Goal: Information Seeking & Learning: Understand process/instructions

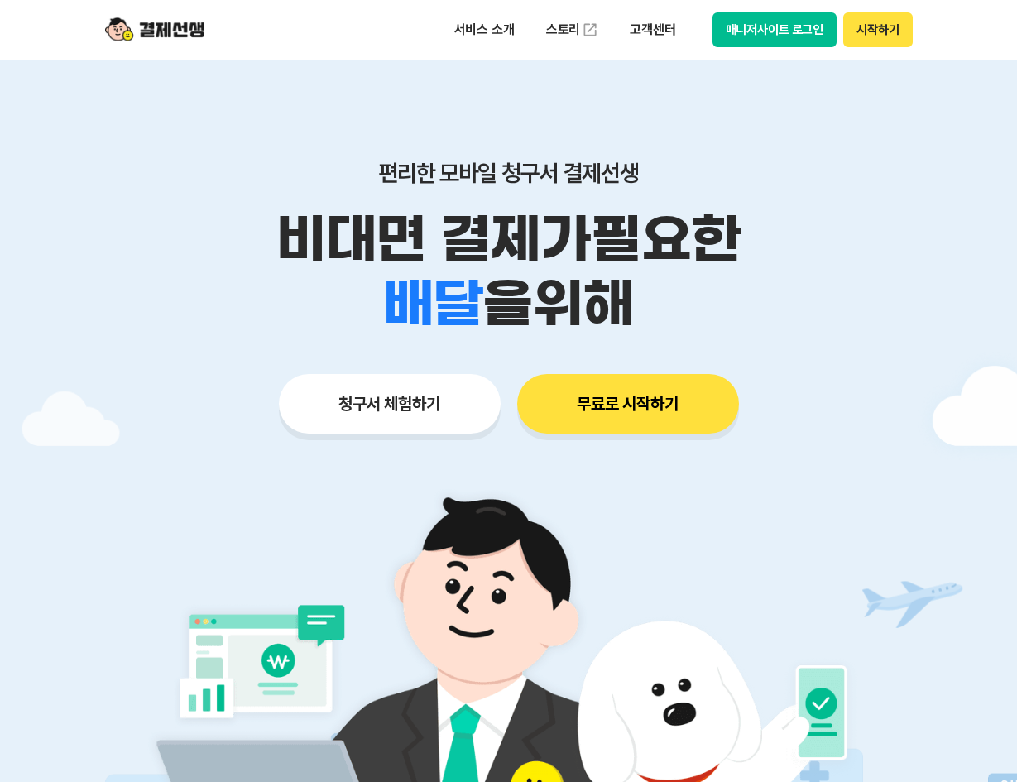
click at [777, 35] on button "매니저사이트 로그인" at bounding box center [774, 29] width 125 height 35
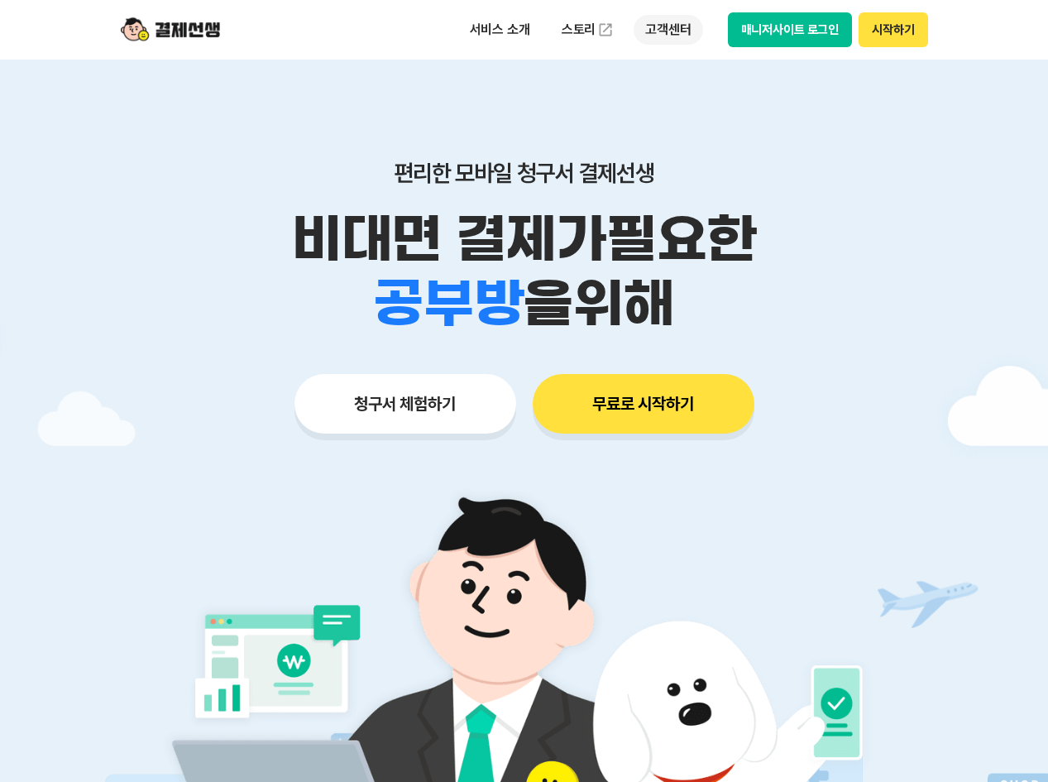
click at [659, 30] on p "고객센터" at bounding box center [668, 30] width 69 height 30
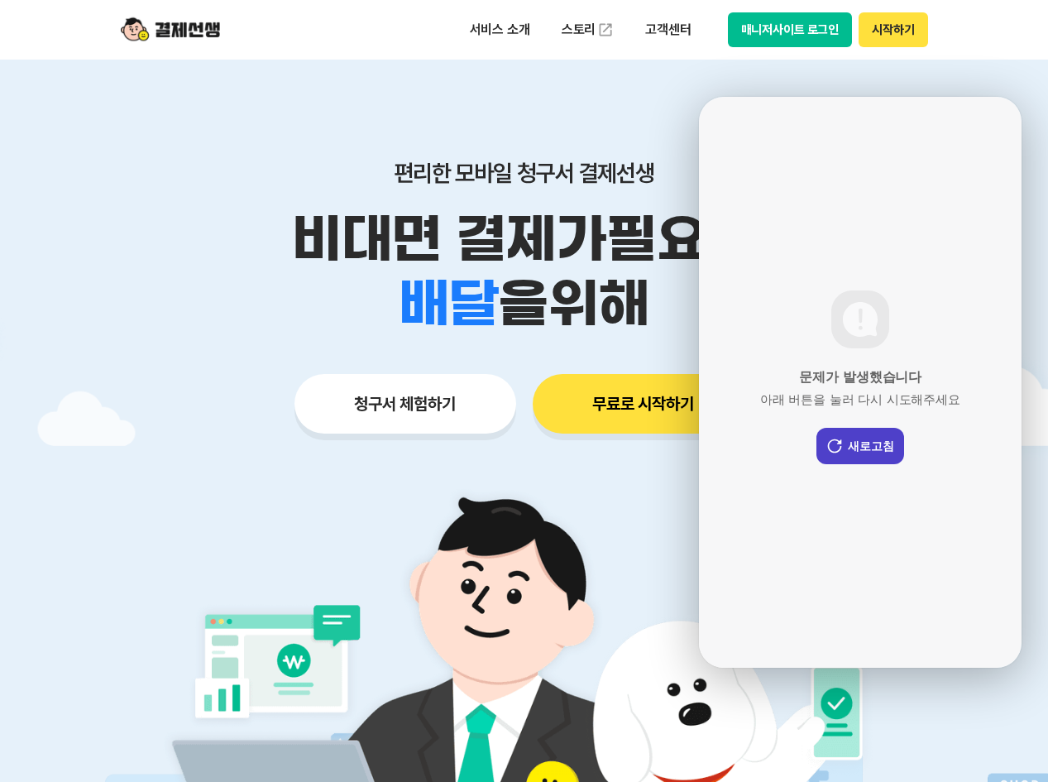
click at [856, 440] on button "새로고침" at bounding box center [860, 446] width 88 height 36
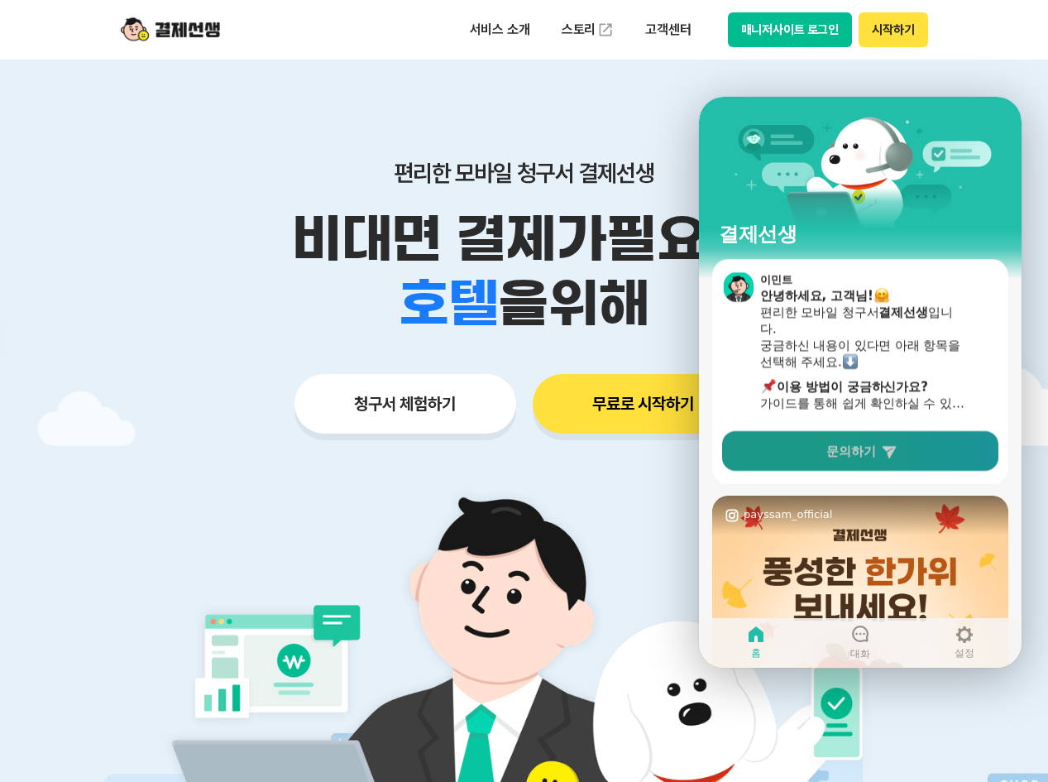
click at [841, 446] on span "문의하기" at bounding box center [851, 451] width 50 height 17
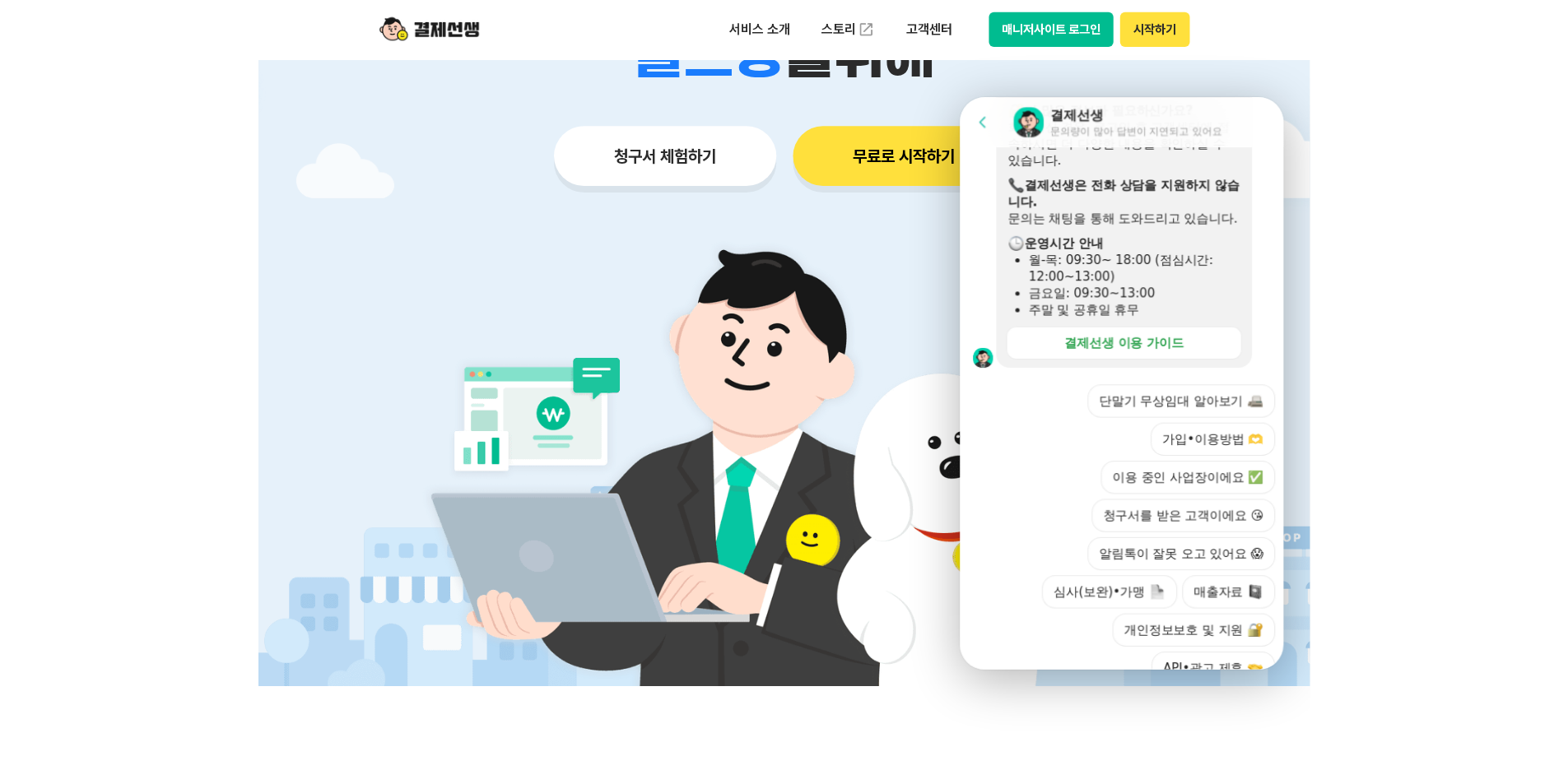
scroll to position [503, 0]
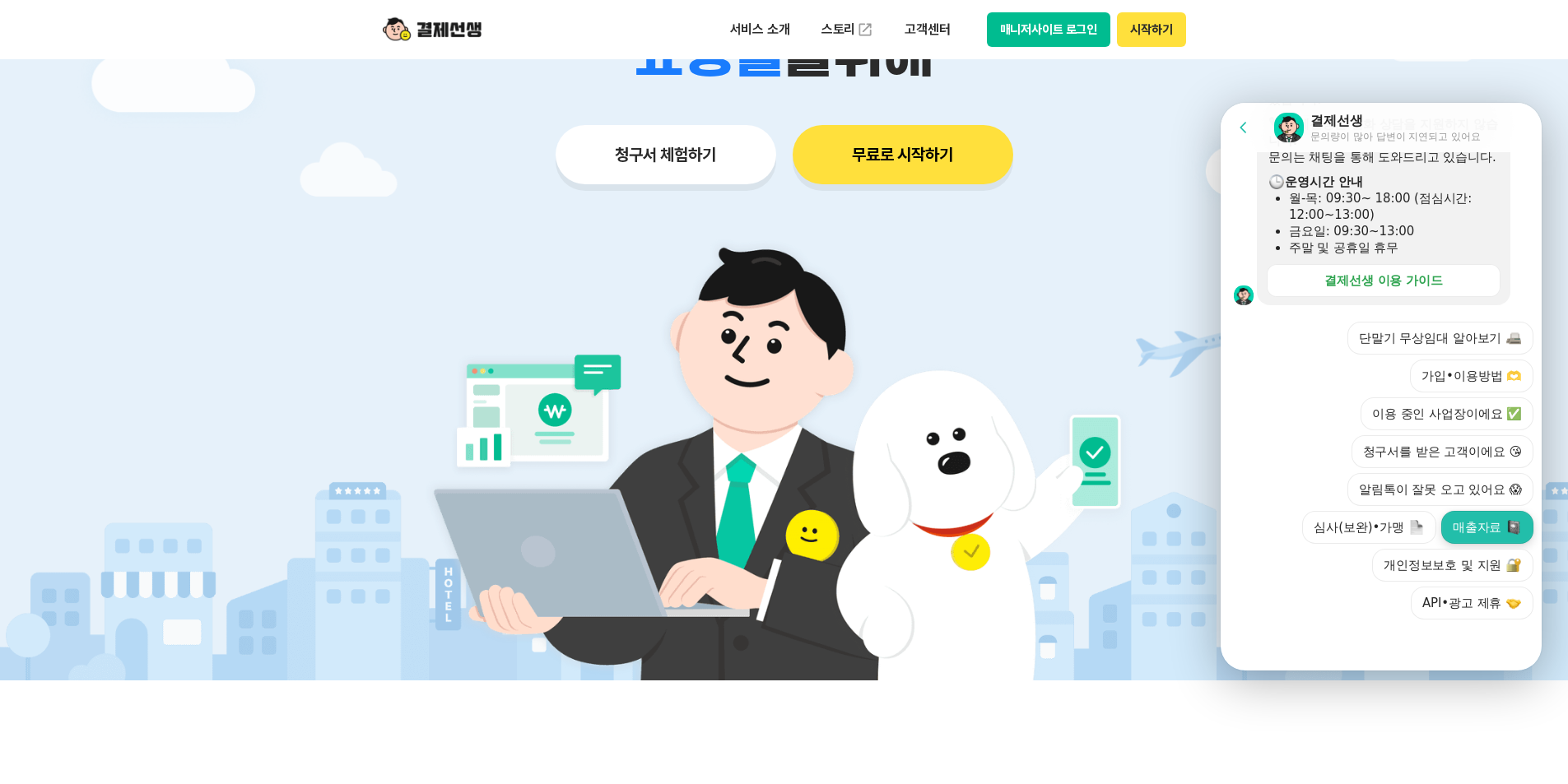
click at [1011, 530] on button "매출자료" at bounding box center [1486, 527] width 93 height 33
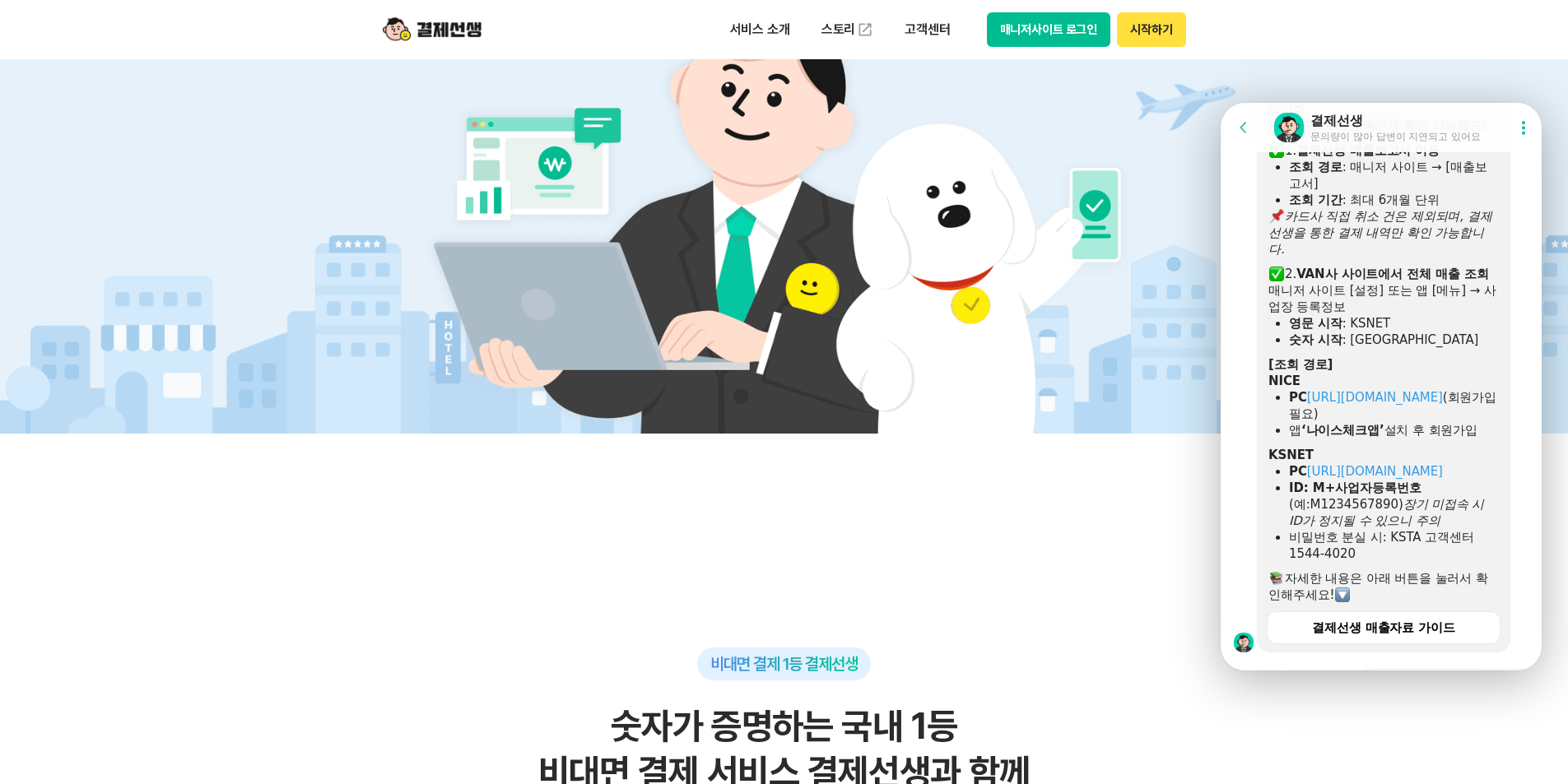
scroll to position [770, 0]
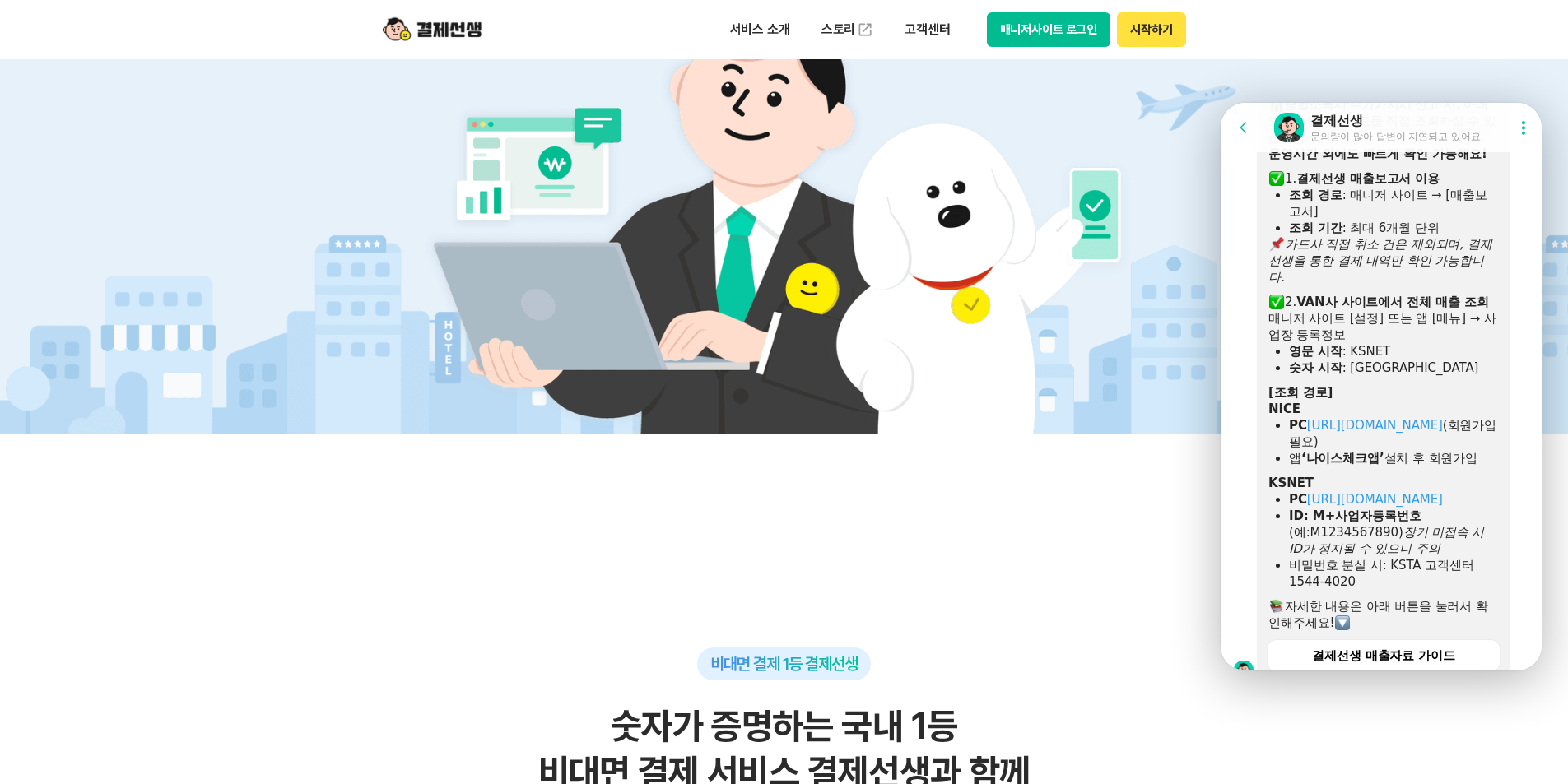
drag, startPoint x: 1299, startPoint y: 316, endPoint x: 1473, endPoint y: 415, distance: 200.2
click at [1011, 415] on div "종합소득세·부가가치세 신고 시, 아래 방법으로 매출자료를 직접 조회하실 수 있습니다. 운영시간 외에도 빠르게 확인 가능해요! 1. 결제선생 매…" at bounding box center [1384, 364] width 231 height 535
click at [1011, 417] on div "NICE" at bounding box center [1384, 409] width 231 height 17
drag, startPoint x: 1300, startPoint y: 318, endPoint x: 1457, endPoint y: 380, distance: 168.8
click at [1011, 380] on div "종합소득세·부가가치세 신고 시, 아래 방법으로 매출자료를 직접 조회하실 수 있습니다. 운영시간 외에도 빠르게 확인 가능해요! 1. 결제선생 매…" at bounding box center [1384, 364] width 231 height 535
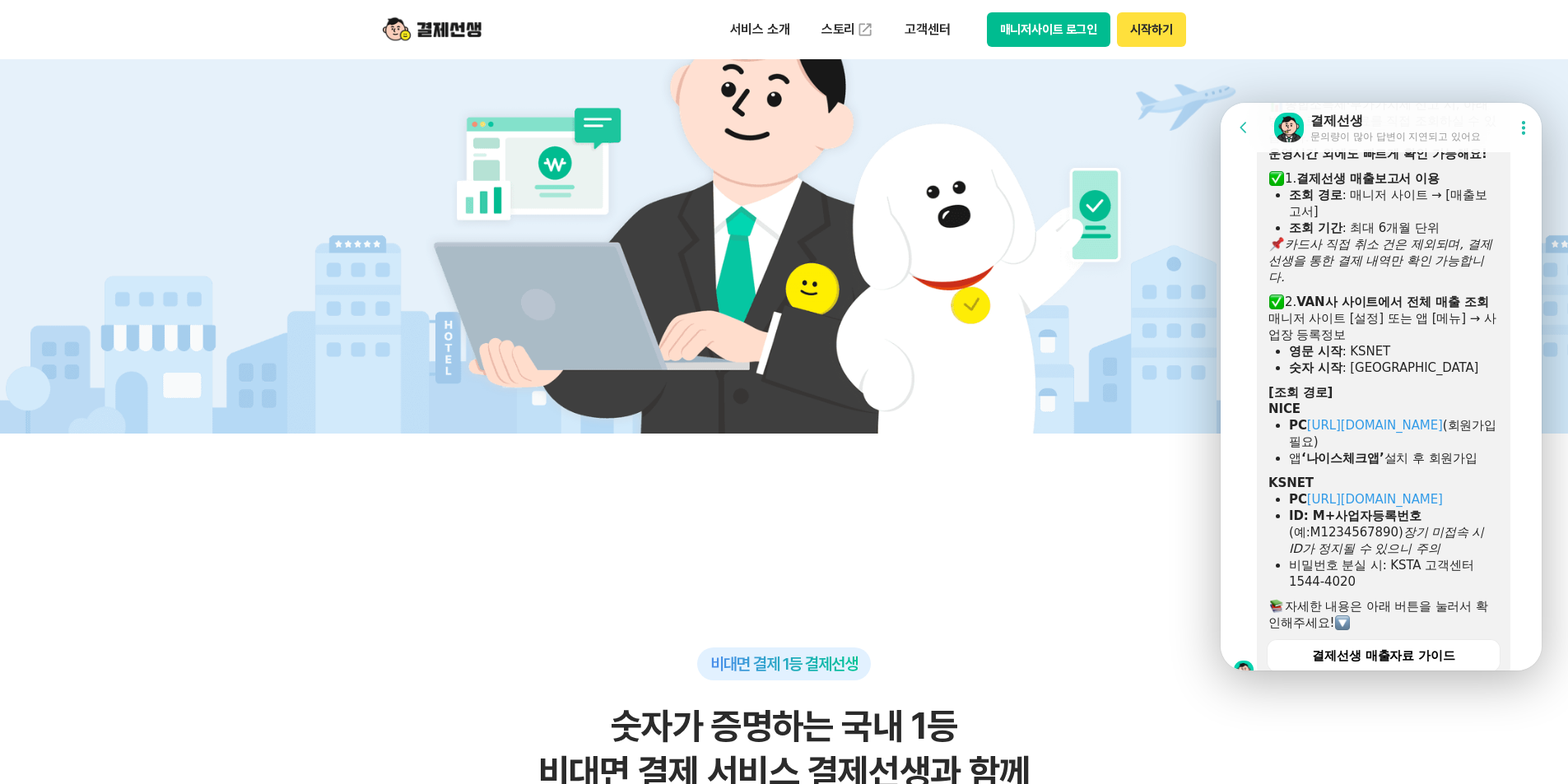
click at [1011, 384] on div at bounding box center [1384, 380] width 231 height 8
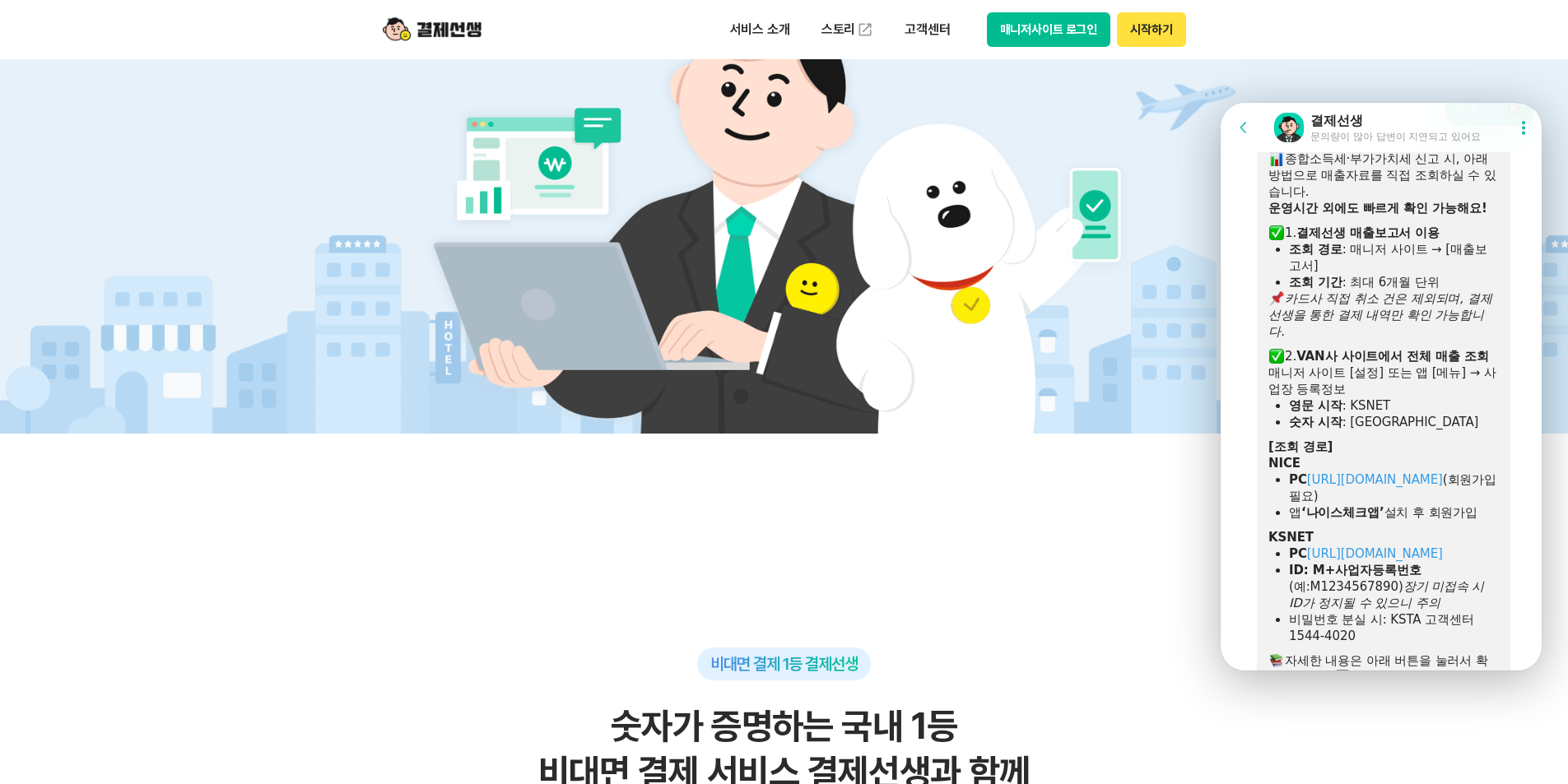
scroll to position [687, 0]
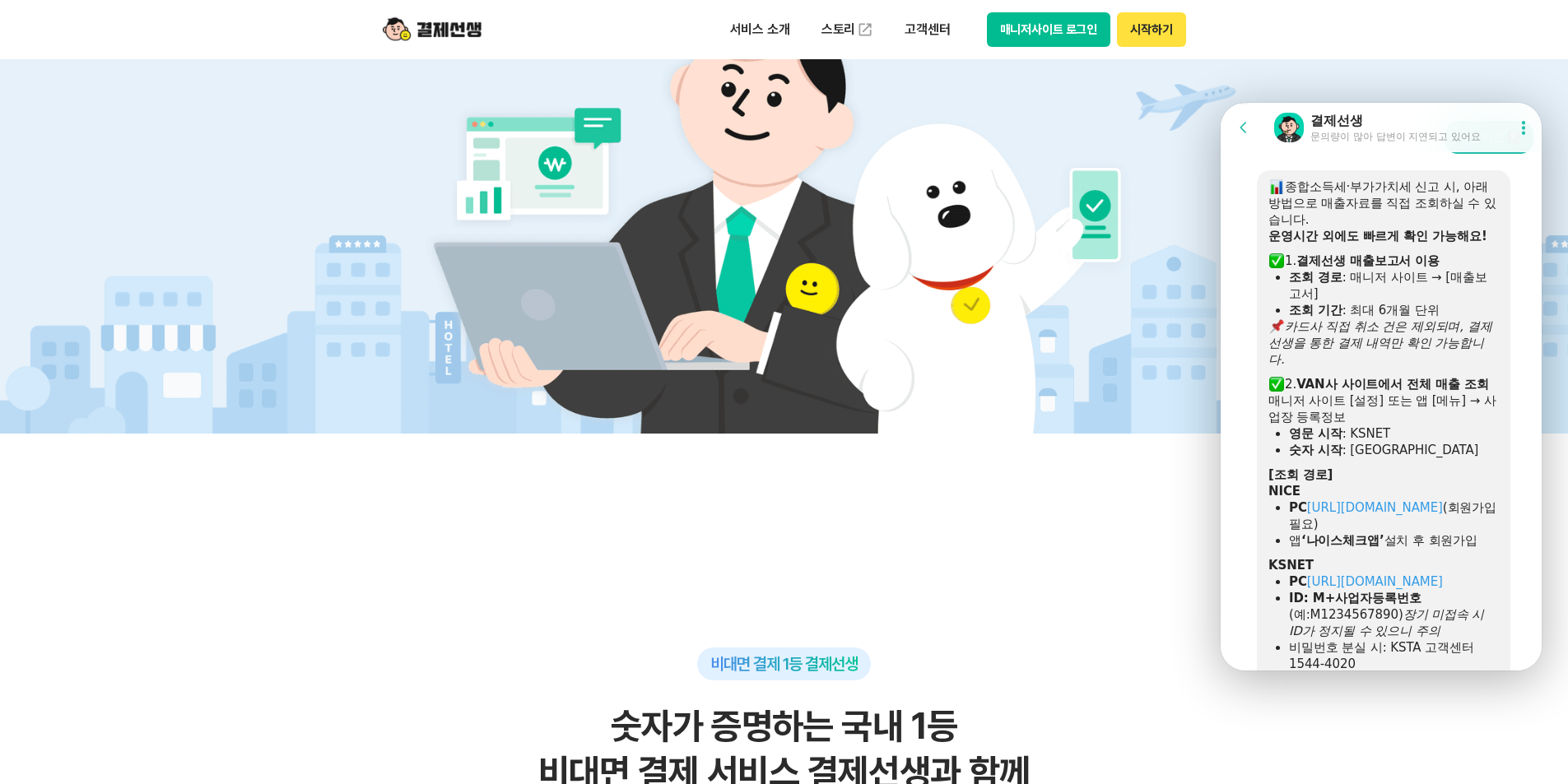
click at [1011, 26] on button "시작하기" at bounding box center [1150, 29] width 69 height 35
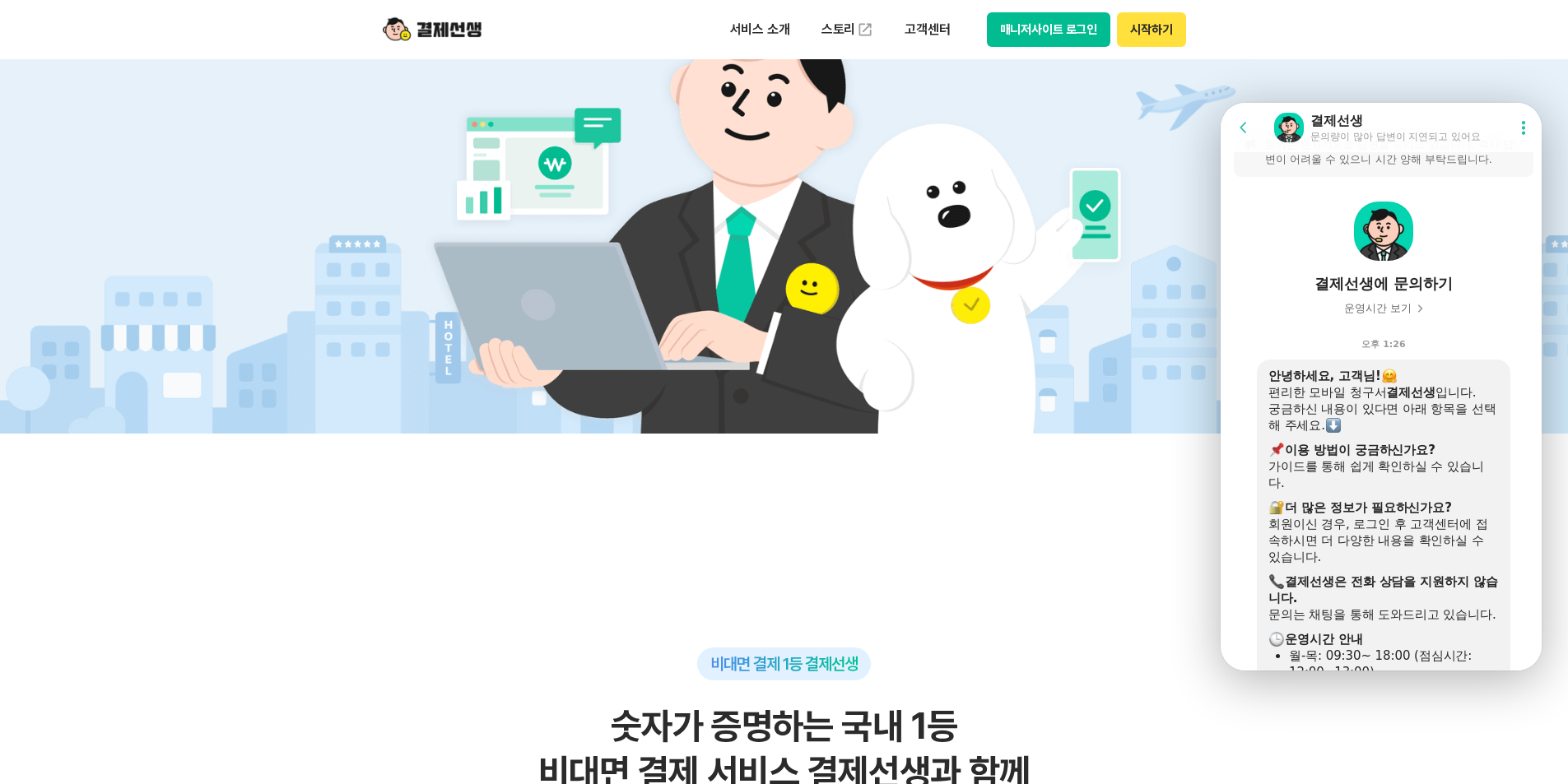
scroll to position [0, 0]
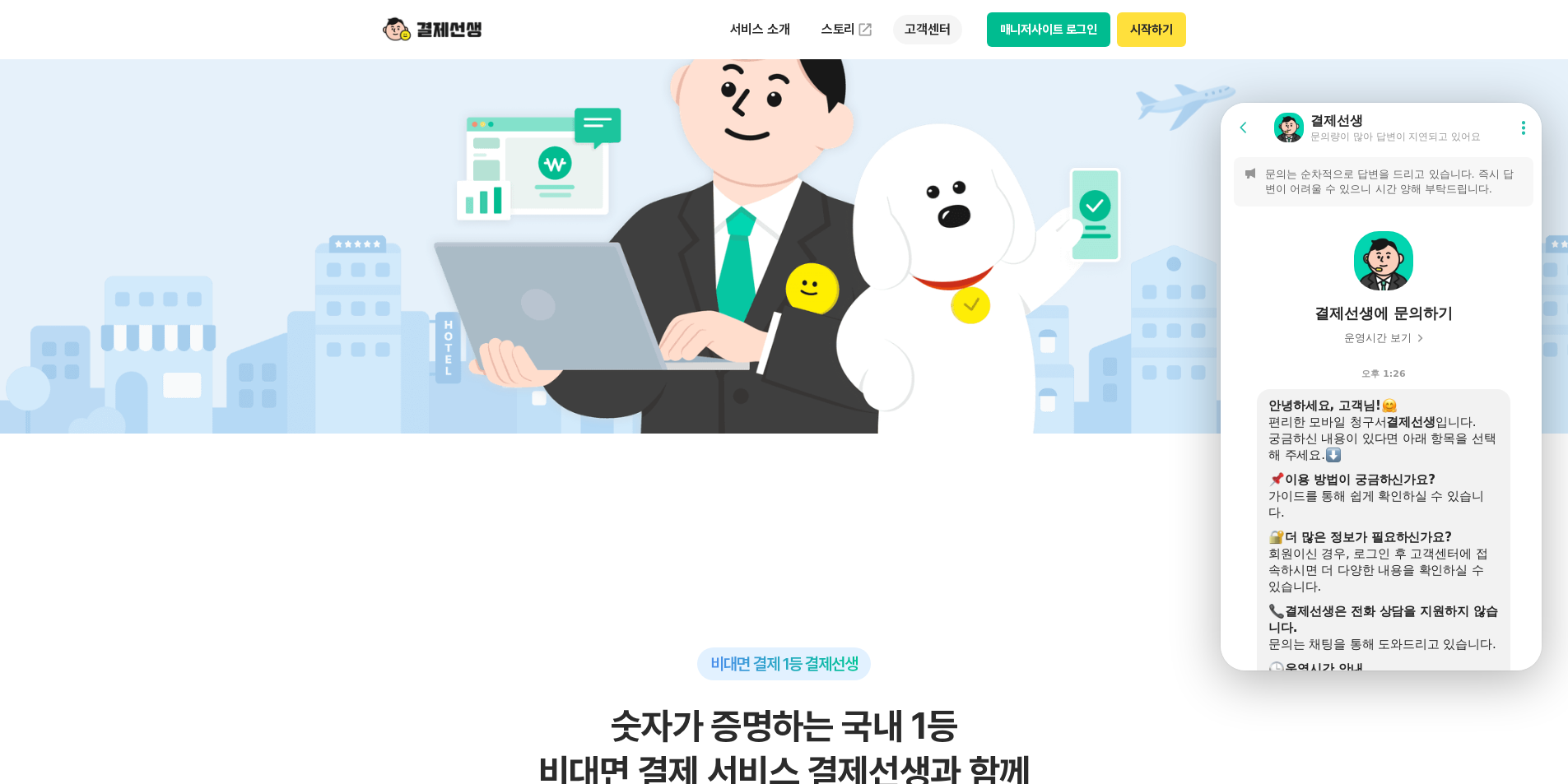
click at [934, 26] on p "고객센터" at bounding box center [926, 30] width 69 height 30
click at [950, 135] on link "이용 가이드" at bounding box center [961, 131] width 138 height 36
